Goal: Information Seeking & Learning: Find specific fact

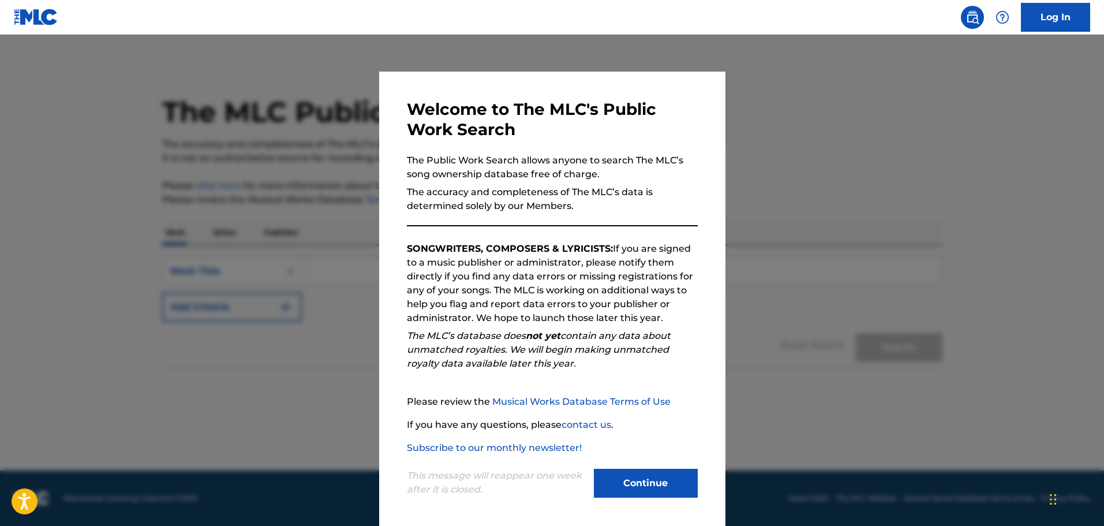
click at [647, 483] on button "Continue" at bounding box center [646, 483] width 104 height 29
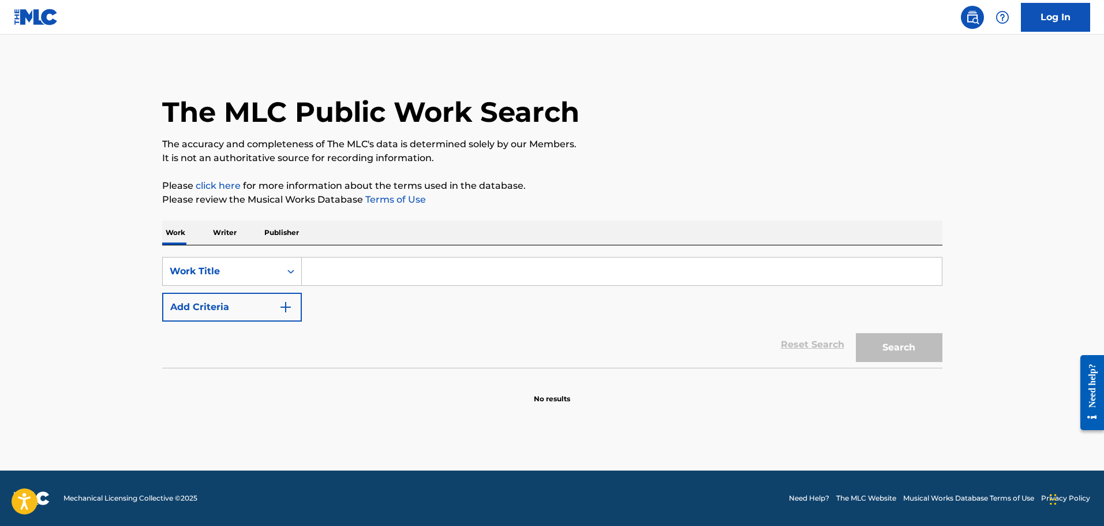
click at [354, 268] on input "Search Form" at bounding box center [622, 271] width 640 height 28
type input "deep end"
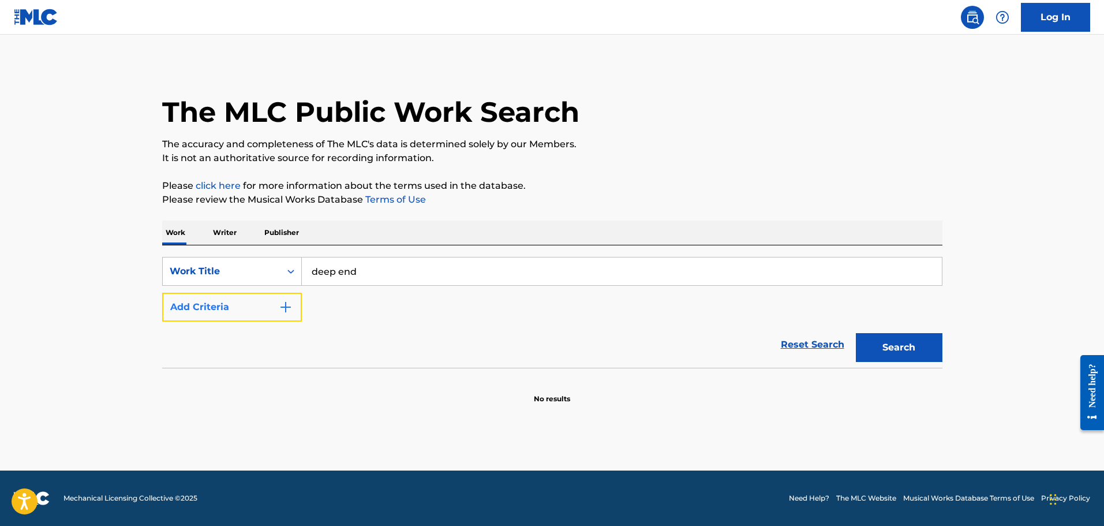
click at [286, 306] on img "Search Form" at bounding box center [286, 307] width 14 height 14
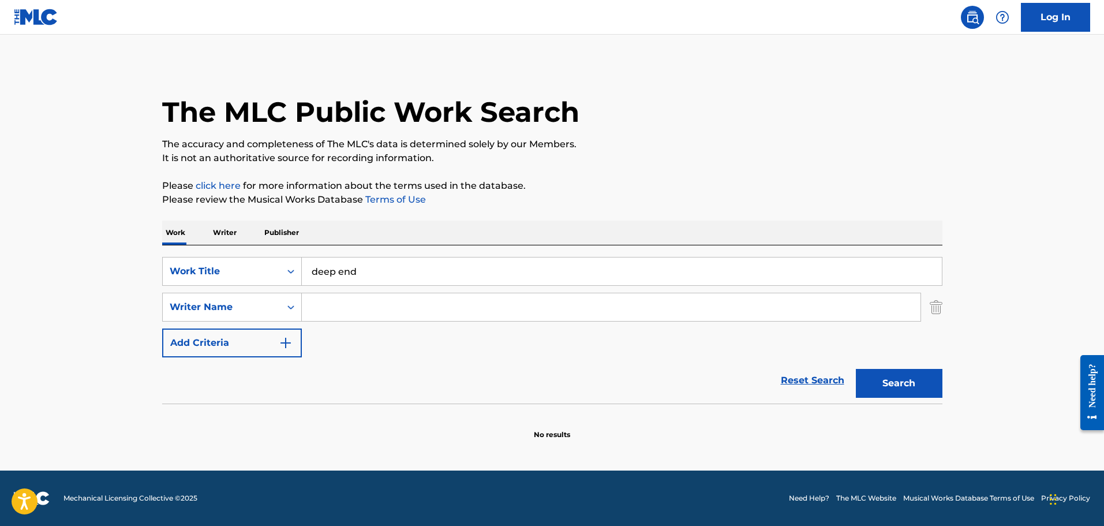
click at [350, 305] on input "Search Form" at bounding box center [611, 307] width 619 height 28
type input "[PERSON_NAME]"
click at [911, 384] on button "Search" at bounding box center [899, 383] width 87 height 29
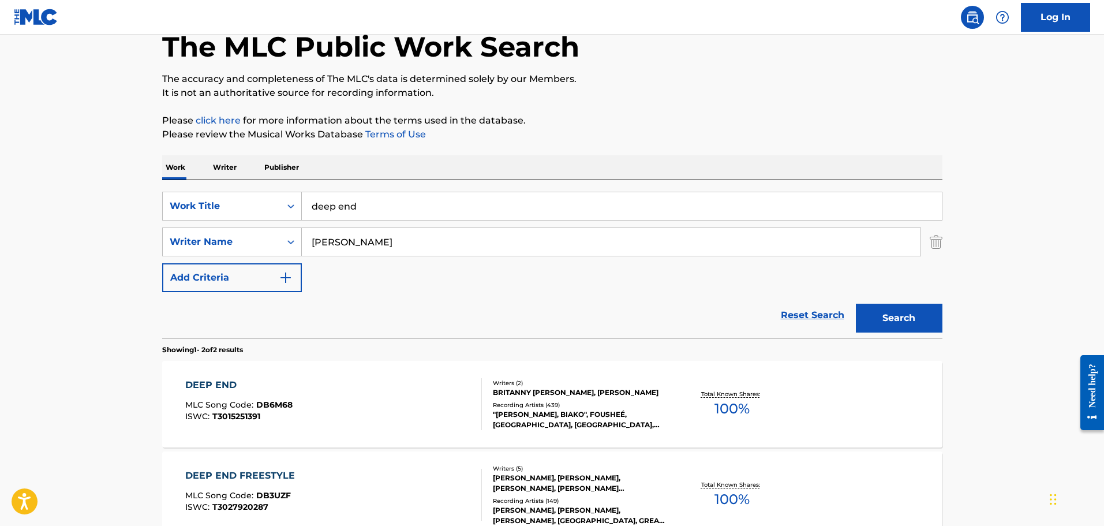
scroll to position [193, 0]
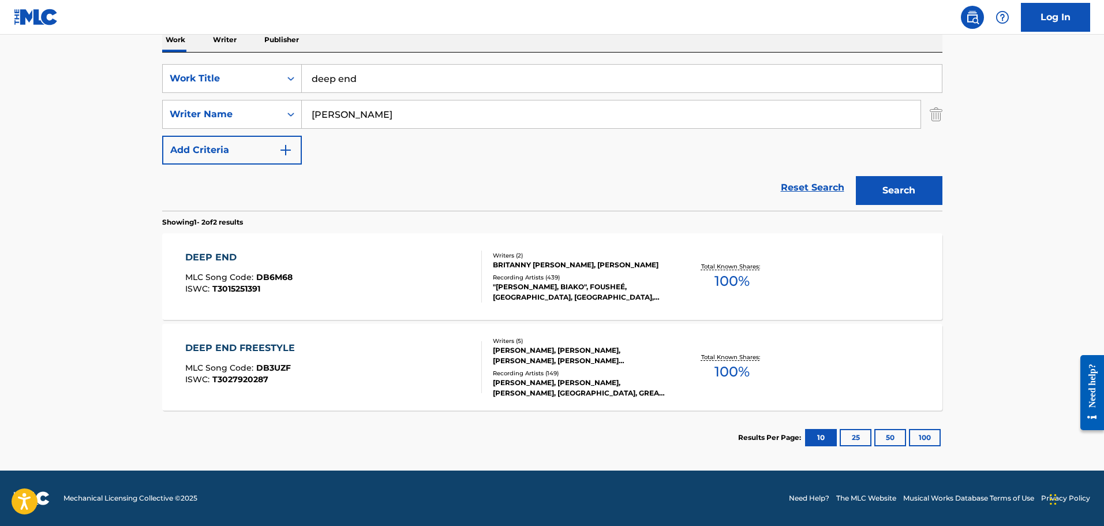
click at [660, 298] on div ""[PERSON_NAME], BIAKO", FOUSHEÉ, [GEOGRAPHIC_DATA], [GEOGRAPHIC_DATA], [GEOGRAP…" at bounding box center [580, 292] width 174 height 21
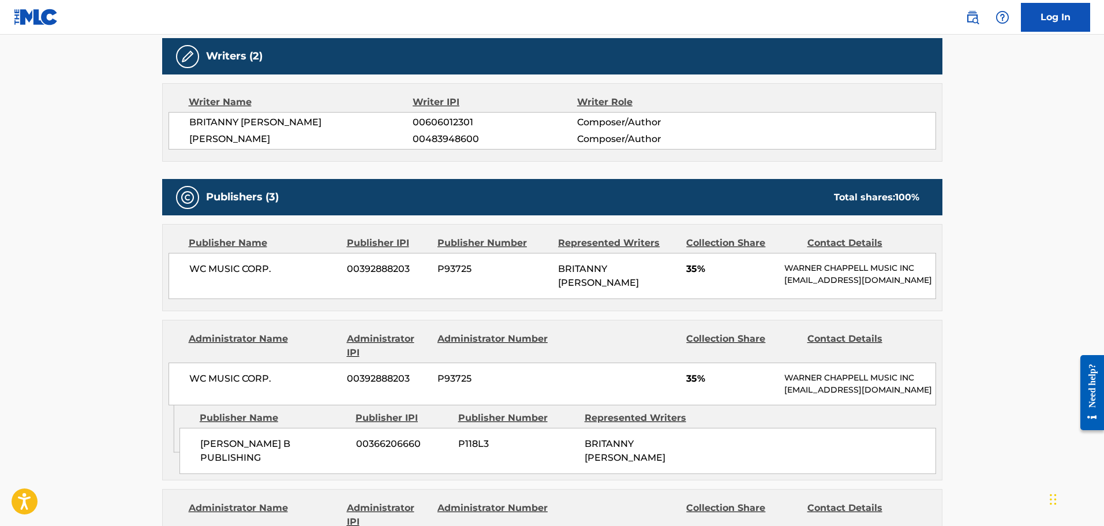
scroll to position [385, 0]
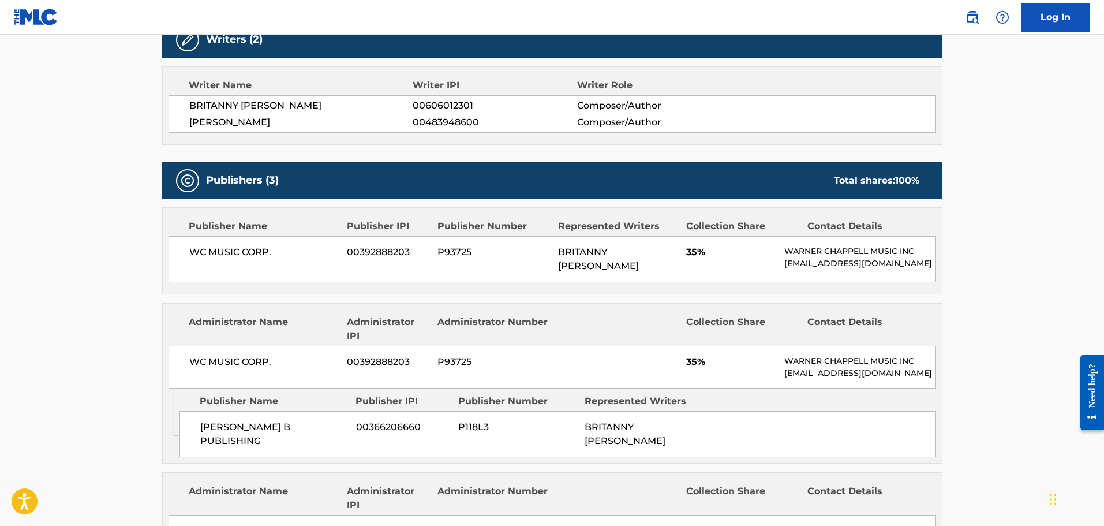
scroll to position [193, 0]
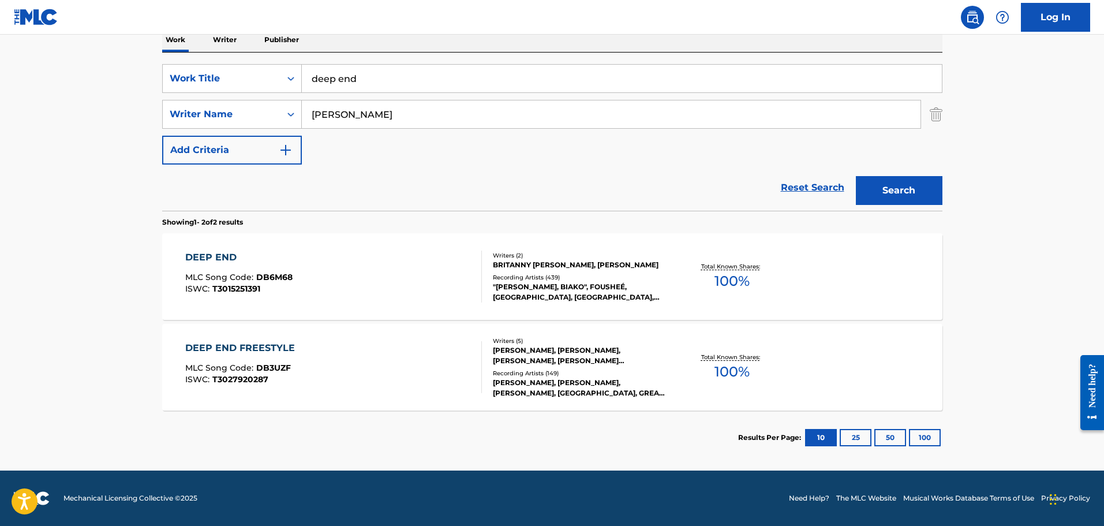
click at [446, 370] on div "DEEP END FREESTYLE MLC Song Code : DB3UZF ISWC : T3027920287" at bounding box center [333, 367] width 297 height 52
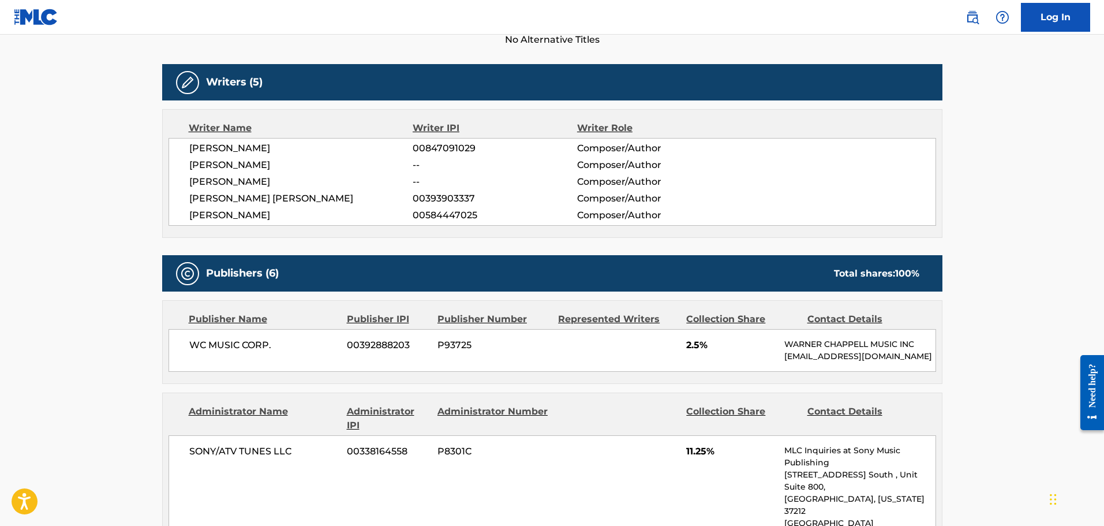
scroll to position [462, 0]
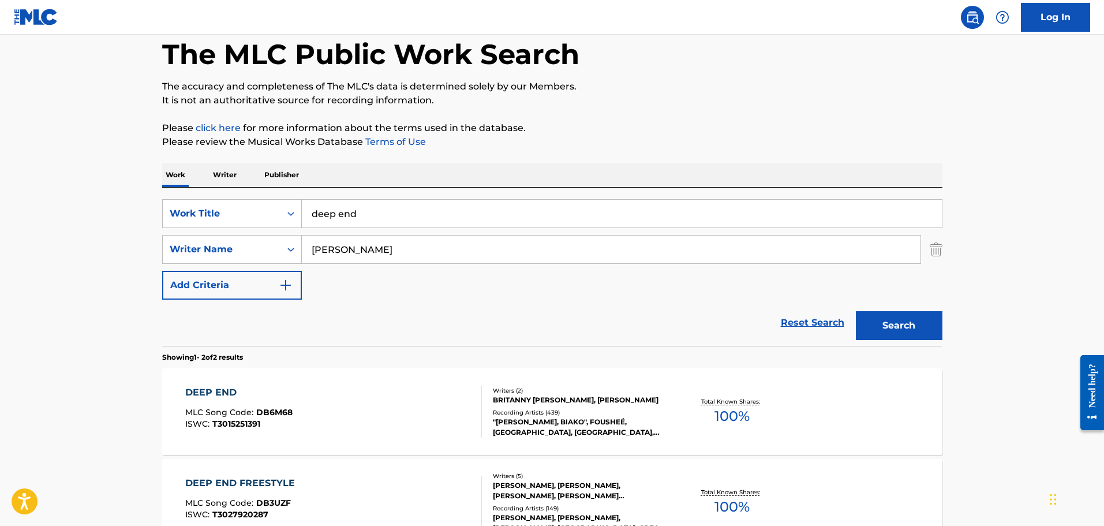
scroll to position [39, 0]
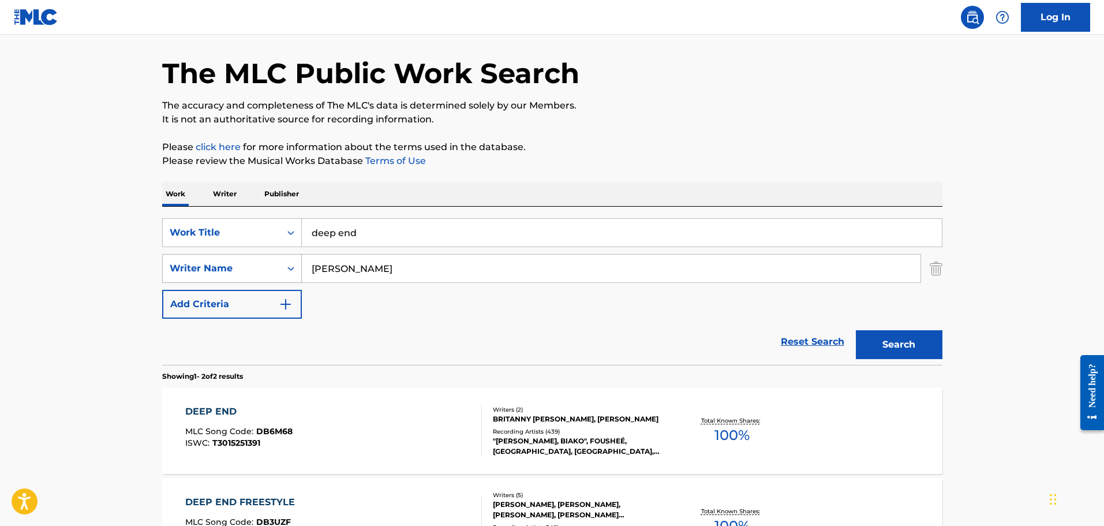
drag, startPoint x: 302, startPoint y: 275, endPoint x: 266, endPoint y: 278, distance: 35.9
click at [266, 278] on div "SearchWithCriteria5bc41566-1553-43a3-9de6-1ad9fc0a06a4 Writer Name [PERSON_NAME]" at bounding box center [552, 268] width 780 height 29
click at [902, 339] on button "Search" at bounding box center [899, 344] width 87 height 29
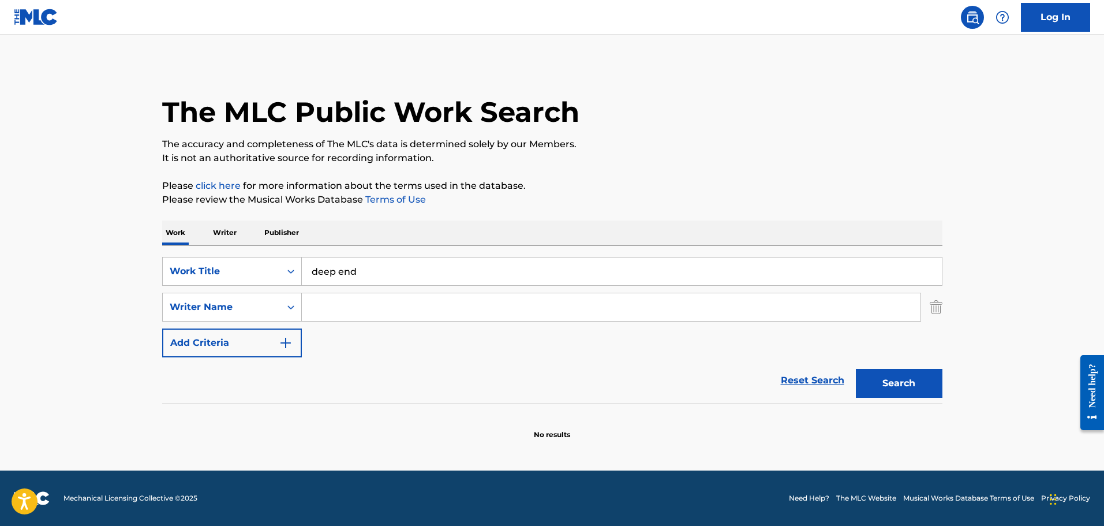
scroll to position [0, 0]
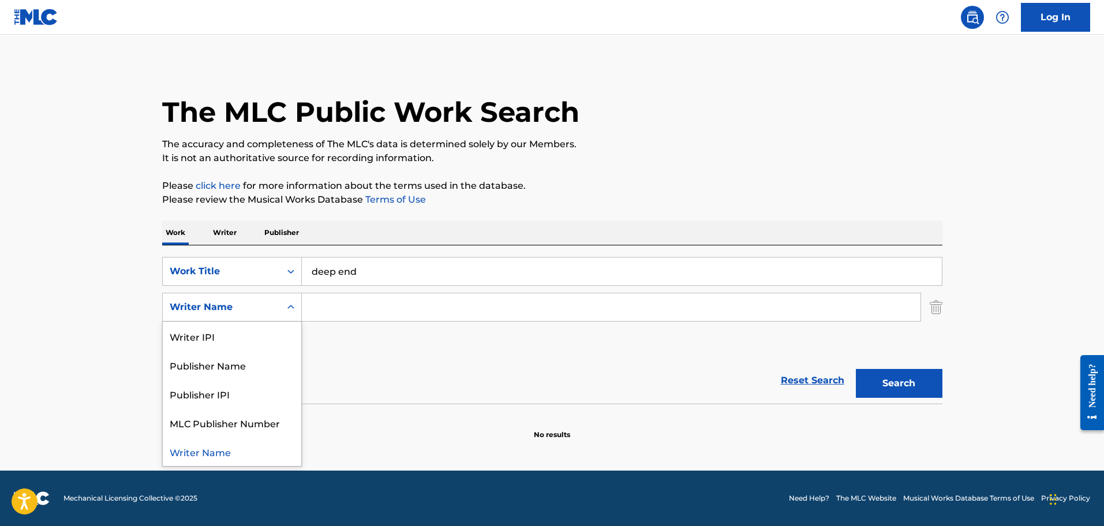
click at [286, 311] on icon "Search Form" at bounding box center [291, 307] width 12 height 12
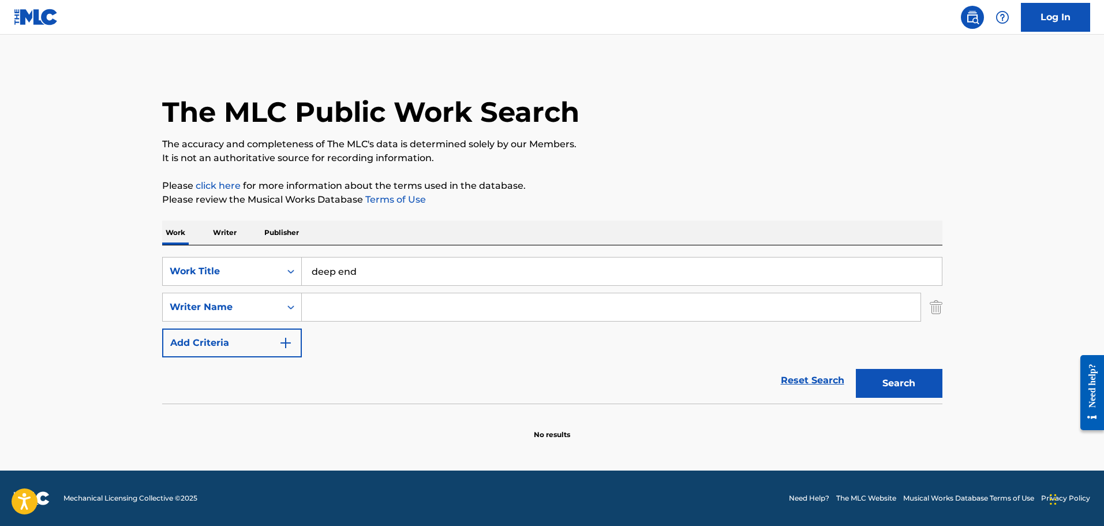
click at [128, 336] on main "The MLC Public Work Search The accuracy and completeness of The MLC's data is d…" at bounding box center [552, 253] width 1104 height 436
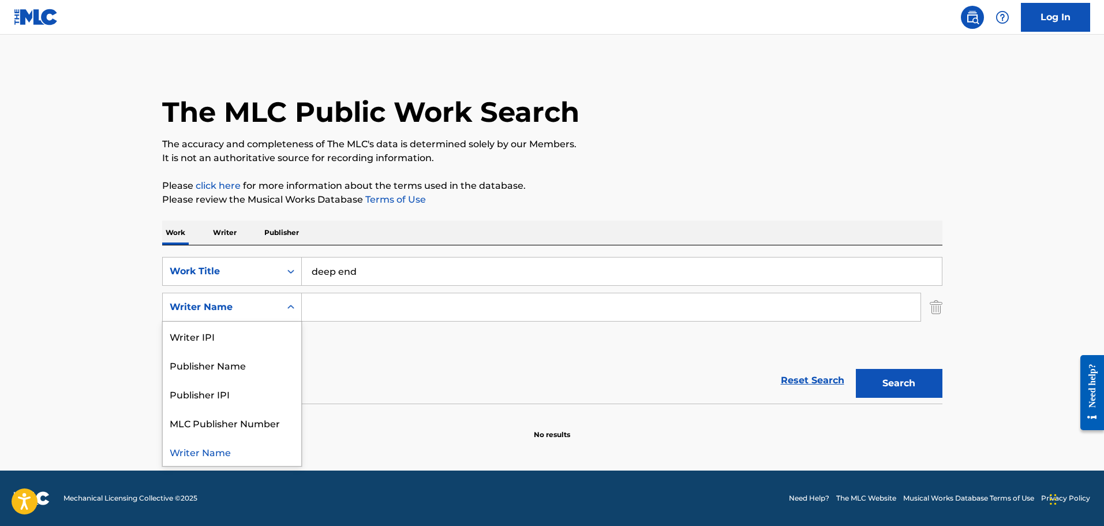
click at [295, 304] on icon "Search Form" at bounding box center [291, 307] width 12 height 12
click at [348, 298] on input "Search Form" at bounding box center [611, 307] width 619 height 28
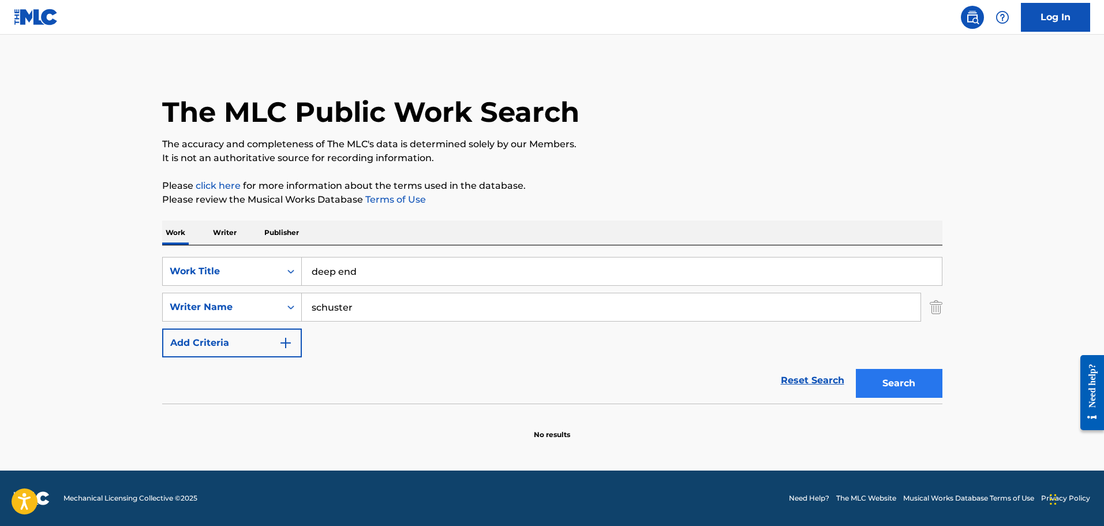
type input "schuster"
click at [912, 382] on button "Search" at bounding box center [899, 383] width 87 height 29
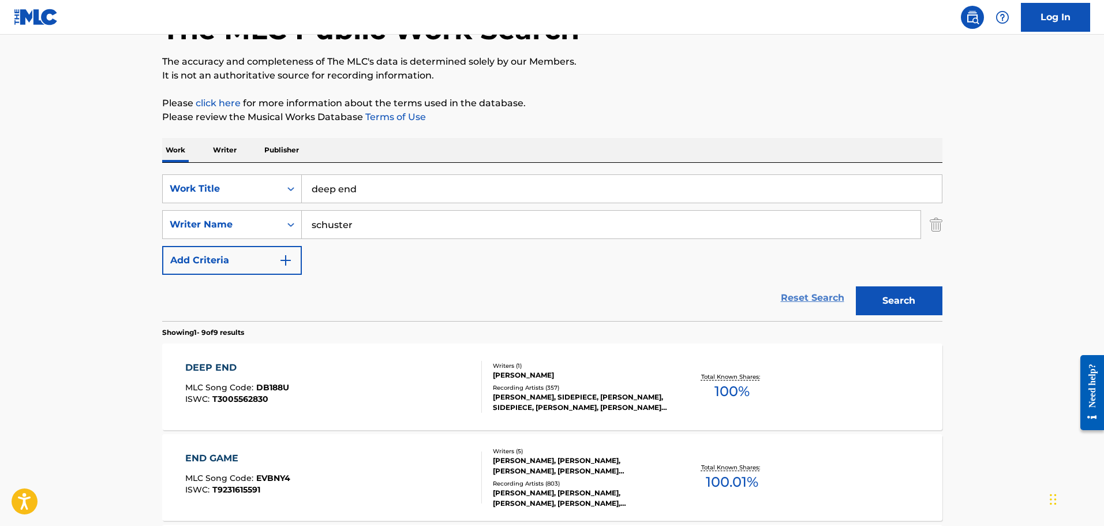
scroll to position [231, 0]
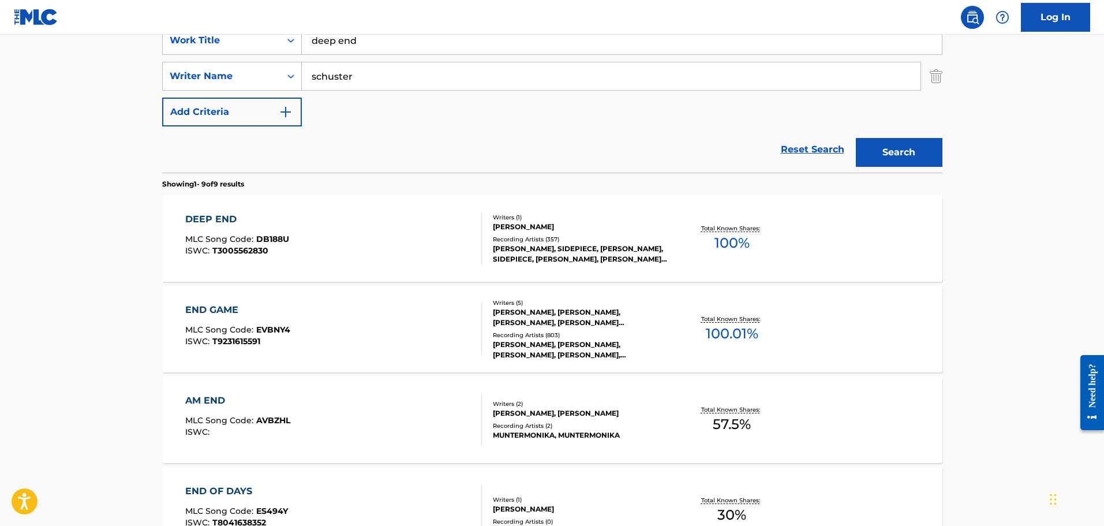
click at [400, 235] on div "DEEP END MLC Song Code : DB188U ISWC : T3005562830" at bounding box center [333, 238] width 297 height 52
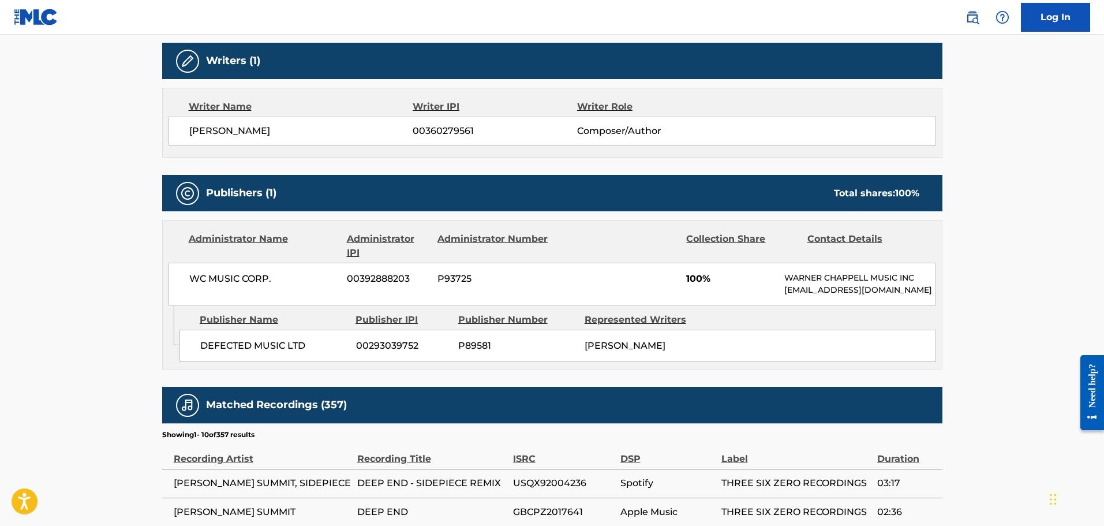
scroll to position [338, 0]
